Goal: Transaction & Acquisition: Purchase product/service

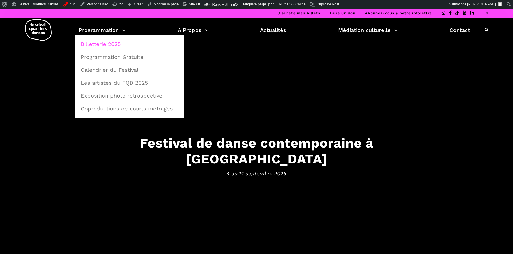
click at [101, 46] on link "Billetterie 2025" at bounding box center [128, 44] width 103 height 12
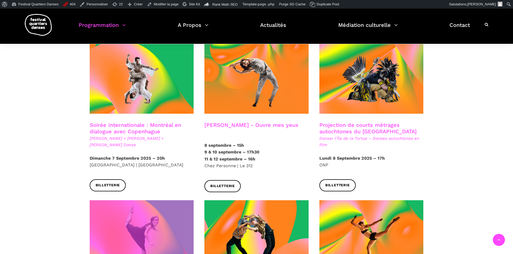
scroll to position [484, 0]
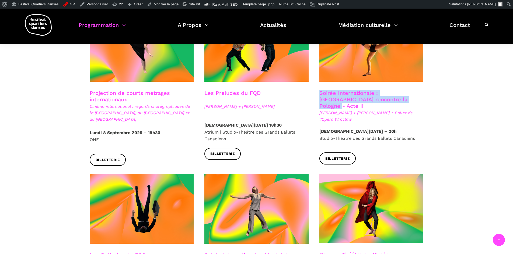
drag, startPoint x: 406, startPoint y: 90, endPoint x: 314, endPoint y: 86, distance: 92.1
click at [314, 90] on div "Soirée Internationale : Montréal rencontre la Pologne - Acte II Béatrice Larriv…" at bounding box center [371, 109] width 115 height 38
copy link "Soirée Internationale : Montréal rencontre la Pologne - Acte II"
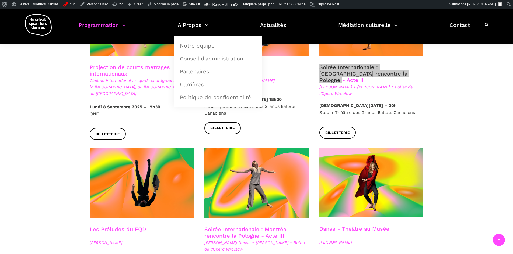
scroll to position [538, 0]
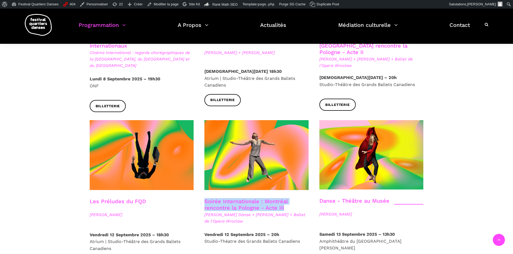
drag, startPoint x: 289, startPoint y: 195, endPoint x: 204, endPoint y: 189, distance: 85.2
click at [204, 198] on h3 "Soirée Internationale : Montréal rencontre la Pologne - Acte III" at bounding box center [253, 204] width 99 height 13
copy link "Soirée Internationale : Montréal rencontre la Pologne - Acte III"
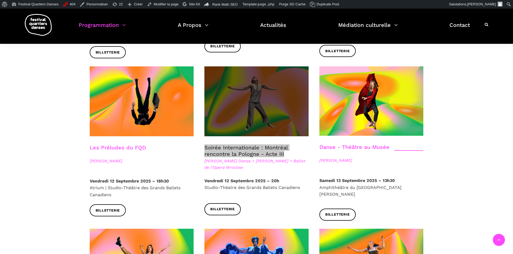
scroll to position [619, 0]
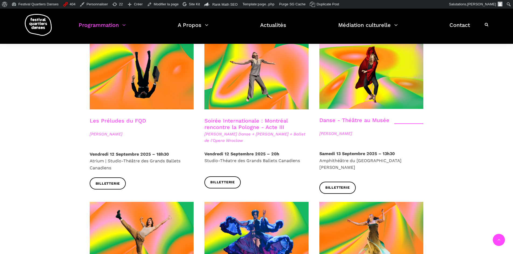
click at [366, 136] on div "Danse - Théâtre au Musée Denise Clarke" at bounding box center [371, 133] width 115 height 33
drag, startPoint x: 317, startPoint y: 108, endPoint x: 347, endPoint y: 109, distance: 30.7
click at [347, 117] on div "Danse - Théâtre au Musée Denise Clarke" at bounding box center [371, 133] width 115 height 33
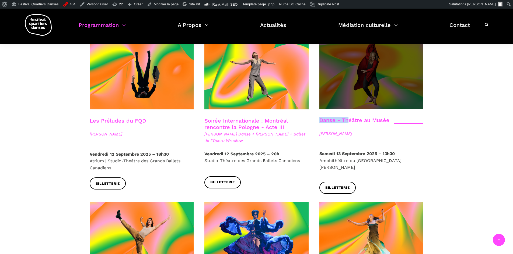
click at [354, 84] on span at bounding box center [371, 74] width 104 height 69
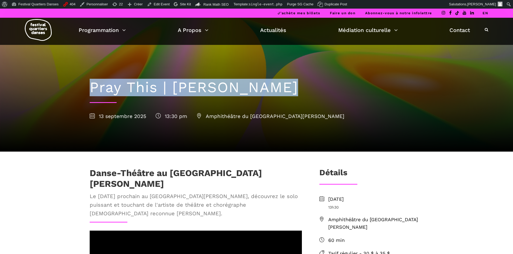
drag, startPoint x: 216, startPoint y: 87, endPoint x: 85, endPoint y: 89, distance: 130.8
click at [85, 89] on div "Pray This | [PERSON_NAME] [DATE] 13:30 pm Amphithéâtre du [GEOGRAPHIC_DATA][PER…" at bounding box center [256, 98] width 344 height 107
copy h1 "Pray This | [PERSON_NAME]"
click at [161, 68] on div "Pray This | [PERSON_NAME] [DATE] 13:30 pm Amphithéâtre du [GEOGRAPHIC_DATA][PER…" at bounding box center [256, 98] width 344 height 107
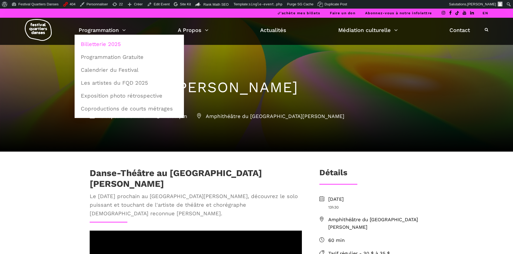
click at [98, 43] on link "Billetterie 2025" at bounding box center [128, 44] width 103 height 12
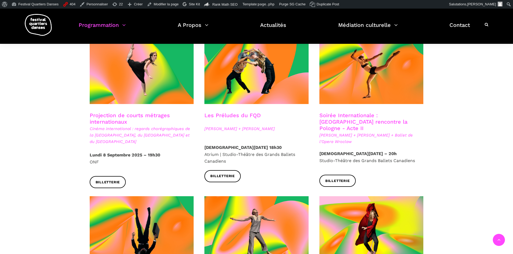
scroll to position [538, 0]
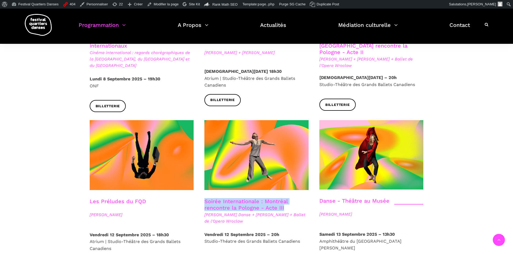
drag, startPoint x: 201, startPoint y: 189, endPoint x: 300, endPoint y: 194, distance: 99.1
click at [300, 198] on div "Soirée Internationale : Montréal rencontre la Pologne - Acte III Hélène Simonea…" at bounding box center [256, 214] width 115 height 33
copy link "Soirée Internationale : Montréal rencontre la Pologne - Acte III"
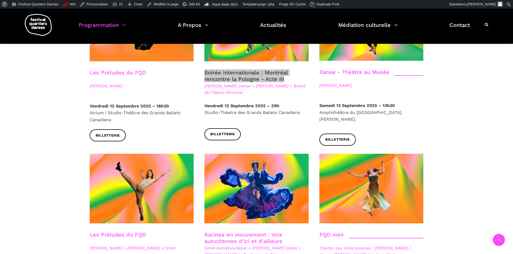
scroll to position [726, 0]
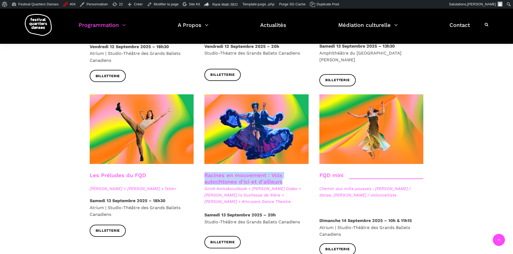
drag, startPoint x: 287, startPoint y: 164, endPoint x: 202, endPoint y: 157, distance: 85.1
click at [202, 172] on div "Racines en mouvement : Voix autochtones d'ici et d'ailleurs Simik Komaksiutiksa…" at bounding box center [256, 192] width 115 height 40
copy link "Racines en mouvement : Voix autochtones d'ici et d'ailleurs"
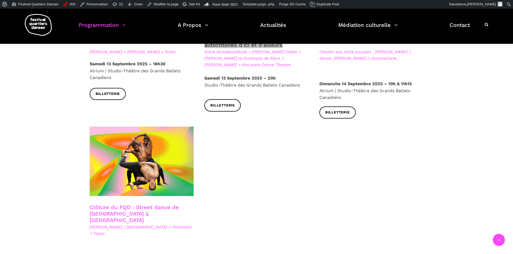
scroll to position [915, 0]
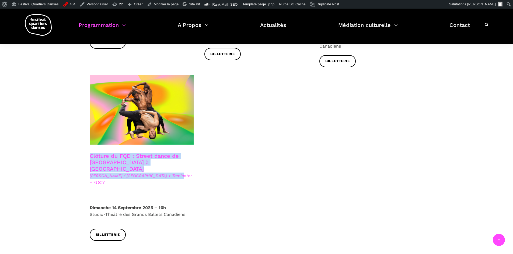
drag, startPoint x: 80, startPoint y: 139, endPoint x: 185, endPoint y: 151, distance: 105.1
copy div "Clôture du FQD : Street dance de Copenhague à Montréal Lene Boel / Danemark + T…"
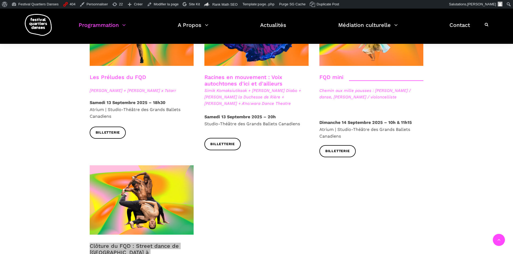
scroll to position [780, 0]
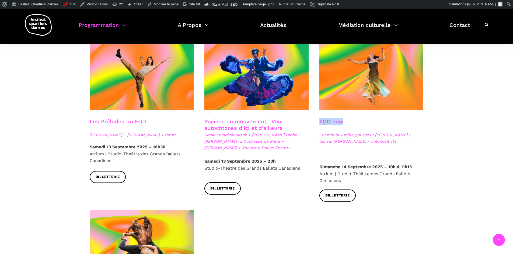
drag, startPoint x: 323, startPoint y: 103, endPoint x: 374, endPoint y: 111, distance: 52.0
click at [374, 118] on div "FQD mini Chemin aux mille pousses : Alexandra Caron / danse, Emmanuelle Lizère …" at bounding box center [371, 140] width 115 height 45
copy link "FQD mini"
